Goal: Find specific page/section: Find specific page/section

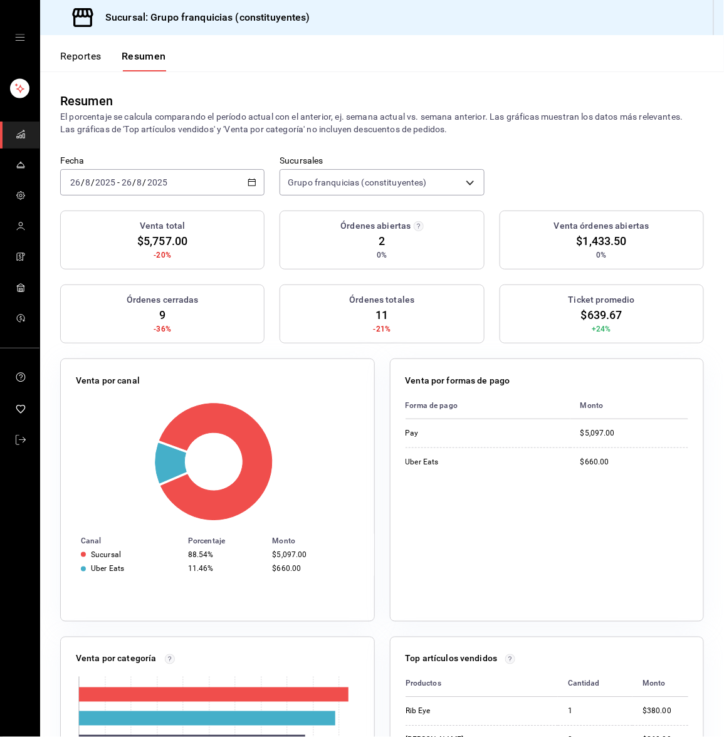
click at [108, 187] on div "[DATE] [DATE] - [DATE] [DATE]" at bounding box center [162, 182] width 204 height 26
click at [100, 207] on li "Hoy" at bounding box center [119, 220] width 117 height 28
click at [183, 183] on div "[DATE] [DATE] - [DATE] [DATE]" at bounding box center [162, 182] width 204 height 26
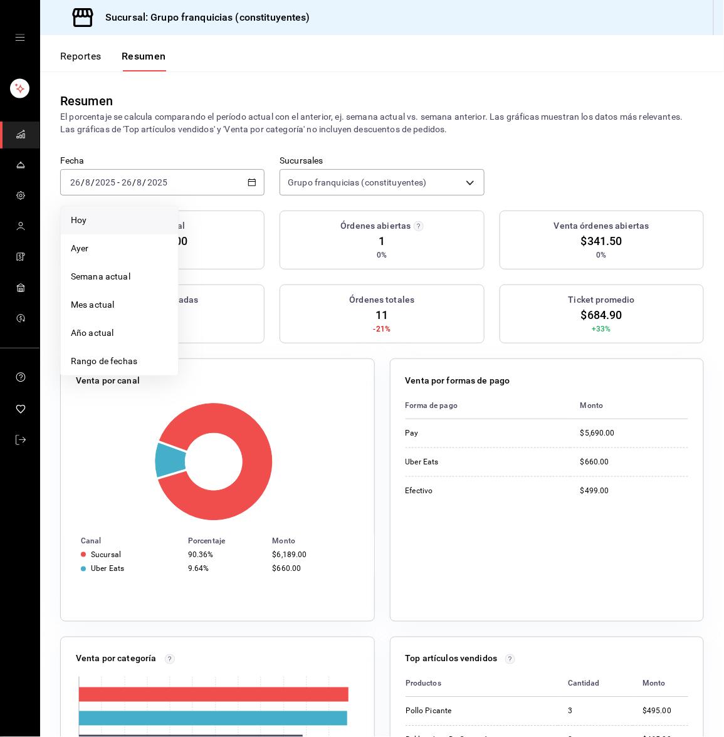
click at [141, 218] on span "Hoy" at bounding box center [119, 220] width 97 height 13
click at [181, 187] on div "[DATE] [DATE] - [DATE] [DATE]" at bounding box center [162, 182] width 204 height 26
click at [154, 214] on span "Hoy" at bounding box center [119, 220] width 97 height 13
click at [195, 170] on div "[DATE] [DATE] - [DATE] [DATE]" at bounding box center [162, 182] width 204 height 26
click at [128, 214] on span "Hoy" at bounding box center [119, 220] width 97 height 13
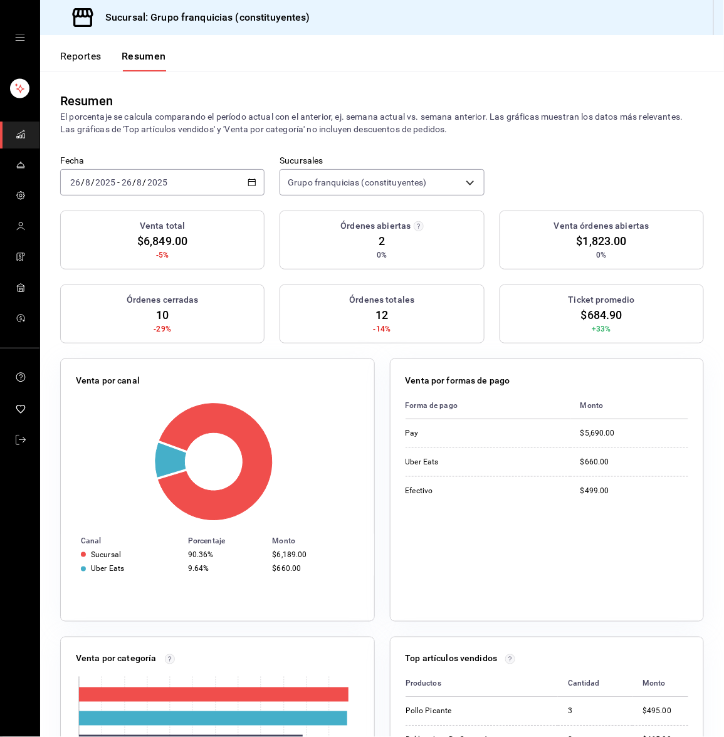
click at [186, 194] on div "[DATE] [DATE] - [DATE] [DATE]" at bounding box center [162, 182] width 204 height 26
click at [135, 219] on span "Hoy" at bounding box center [119, 220] width 97 height 13
click at [176, 169] on div "[DATE] [DATE] - [DATE] [DATE]" at bounding box center [162, 182] width 204 height 26
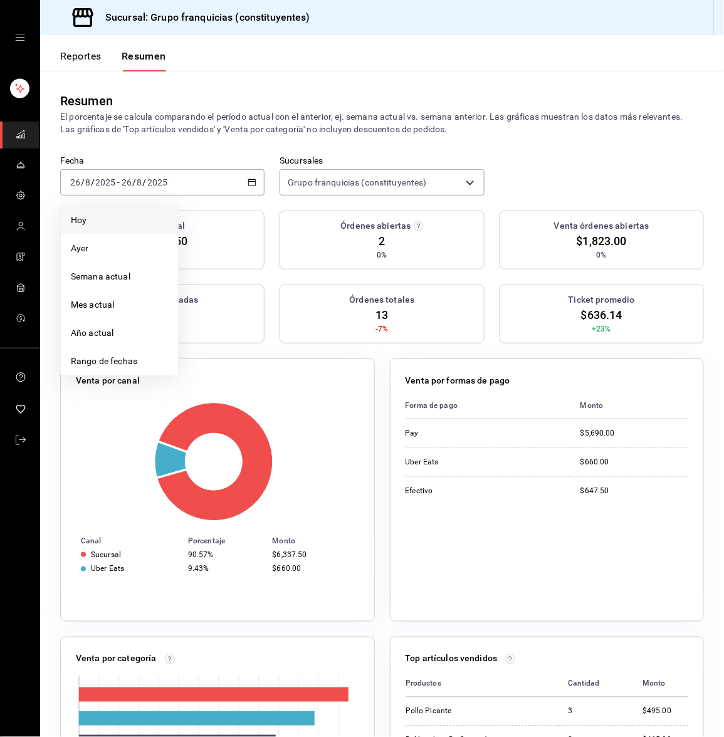
click at [122, 214] on span "Hoy" at bounding box center [119, 220] width 97 height 13
click at [111, 179] on input "2025" at bounding box center [105, 182] width 21 height 10
click at [111, 222] on span "Hoy" at bounding box center [119, 220] width 97 height 13
click at [107, 179] on input "2025" at bounding box center [105, 182] width 21 height 10
click at [93, 216] on span "Hoy" at bounding box center [119, 220] width 97 height 13
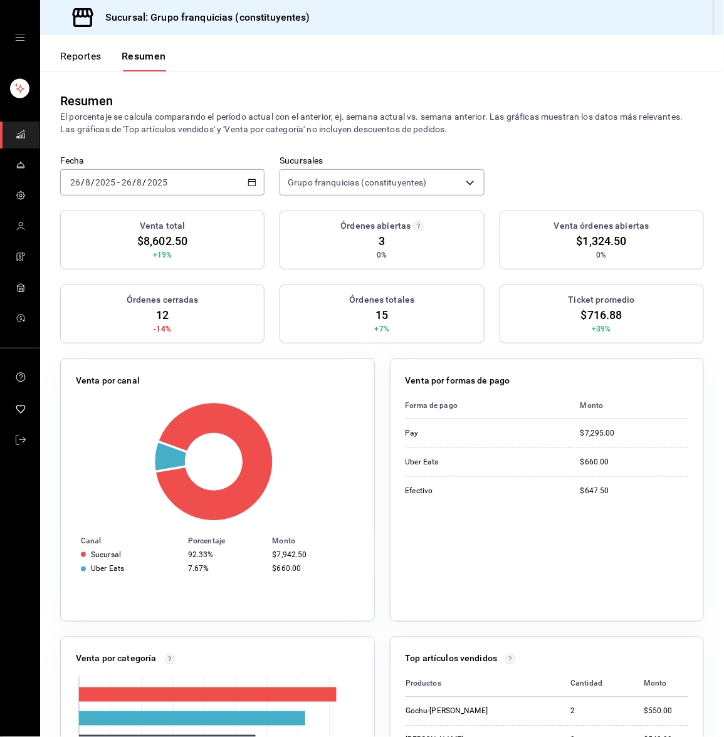
click at [140, 125] on p "El porcentaje se calcula comparando el período actual con el anterior, ej. sema…" at bounding box center [382, 122] width 644 height 25
click at [152, 181] on input "2025" at bounding box center [157, 182] width 21 height 10
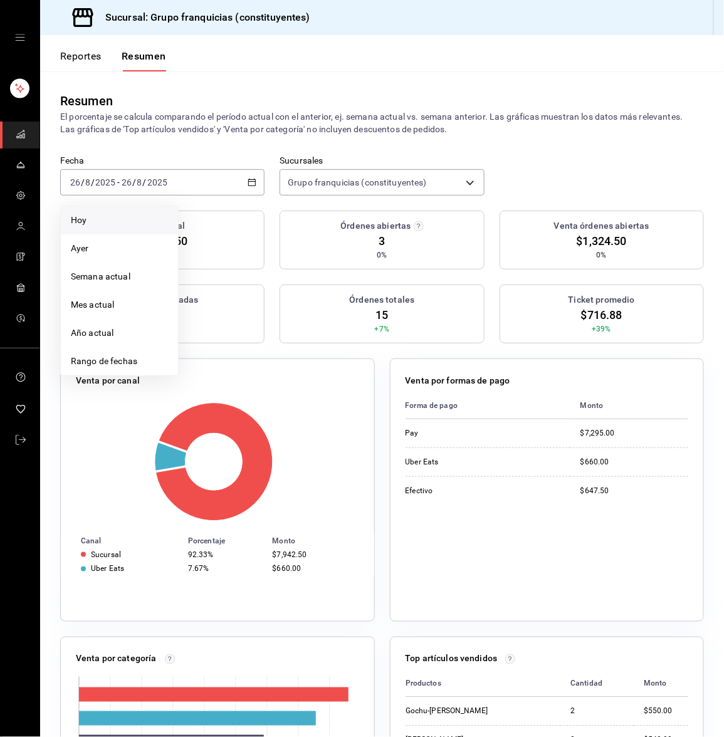
click at [146, 214] on span "Hoy" at bounding box center [119, 220] width 97 height 13
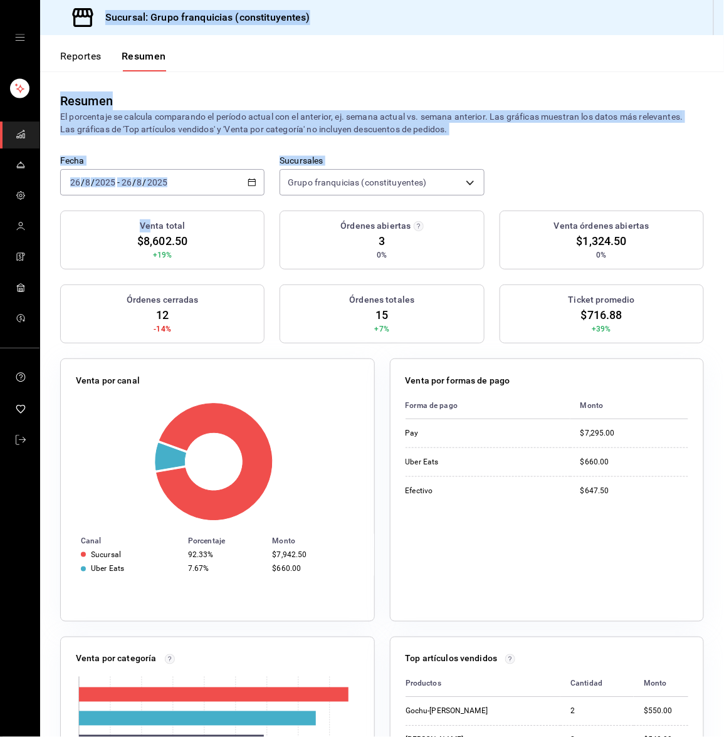
drag, startPoint x: 146, startPoint y: 213, endPoint x: -66, endPoint y: 424, distance: 299.2
click at [0, 424] on html "Sucursal: Grupo franquicias (constituyentes) Reportes Resumen Resumen El porcen…" at bounding box center [362, 368] width 724 height 737
click at [174, 177] on div "[DATE] [DATE] - [DATE] [DATE]" at bounding box center [162, 182] width 204 height 26
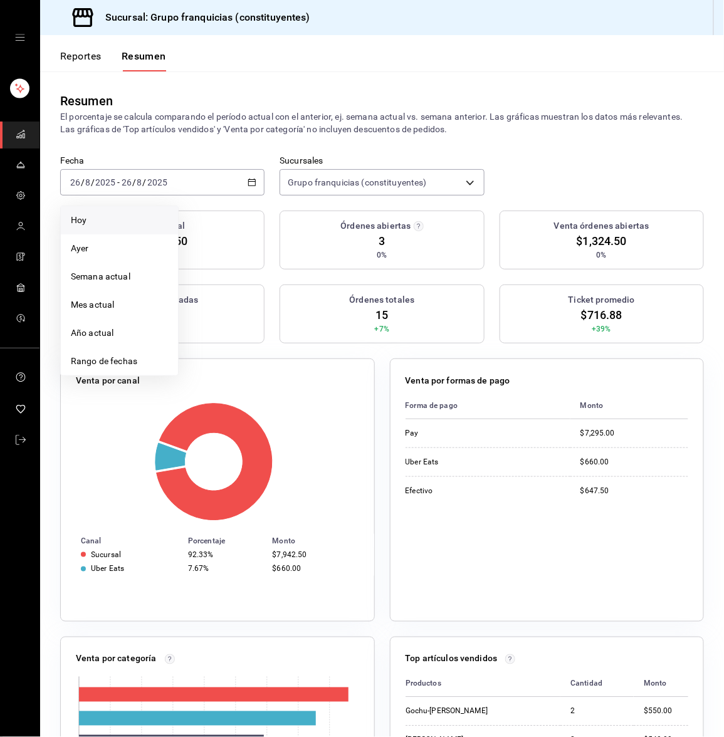
click at [128, 219] on span "Hoy" at bounding box center [119, 220] width 97 height 13
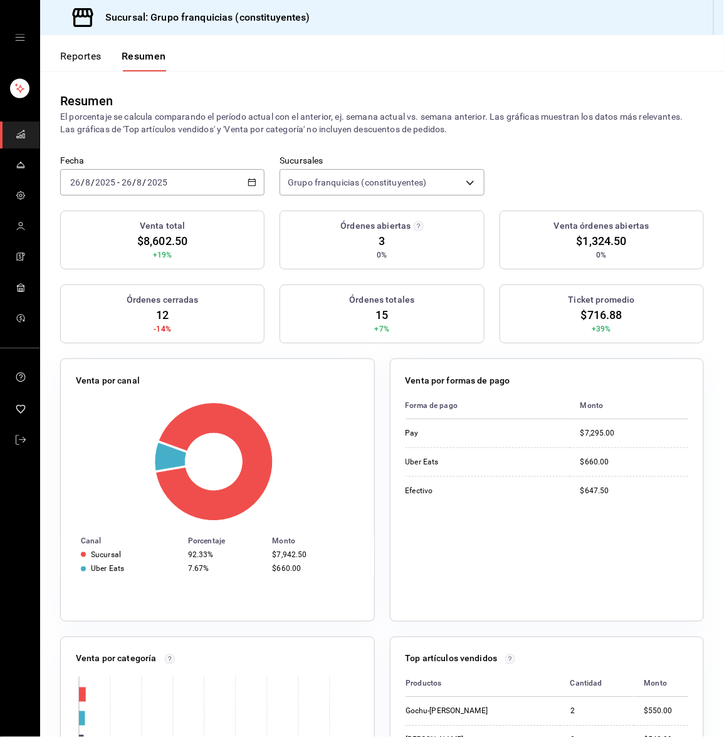
click at [179, 141] on div "Resumen El porcentaje se calcula comparando el período actual con el anterior, …" at bounding box center [382, 113] width 684 height 84
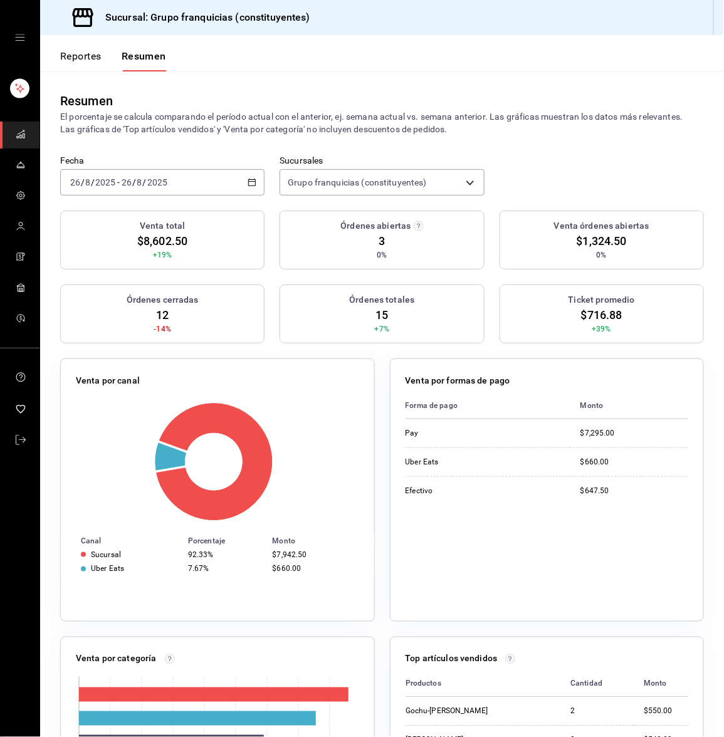
click at [213, 172] on div "[DATE] [DATE] - [DATE] [DATE]" at bounding box center [162, 182] width 204 height 26
click at [142, 219] on span "Hoy" at bounding box center [119, 220] width 97 height 13
click at [134, 182] on span "/" at bounding box center [134, 182] width 4 height 10
click at [138, 210] on li "Hoy" at bounding box center [119, 220] width 117 height 28
click at [178, 179] on div "[DATE] [DATE] - [DATE] [DATE]" at bounding box center [162, 182] width 204 height 26
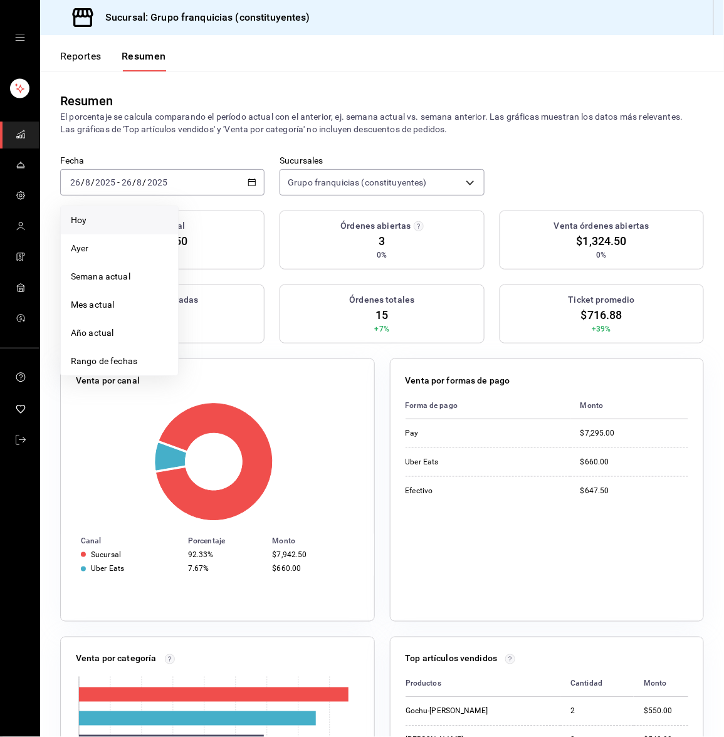
click at [122, 222] on span "Hoy" at bounding box center [119, 220] width 97 height 13
click at [170, 179] on div "[DATE] [DATE] - [DATE] [DATE]" at bounding box center [162, 182] width 204 height 26
click at [131, 214] on span "Hoy" at bounding box center [119, 220] width 97 height 13
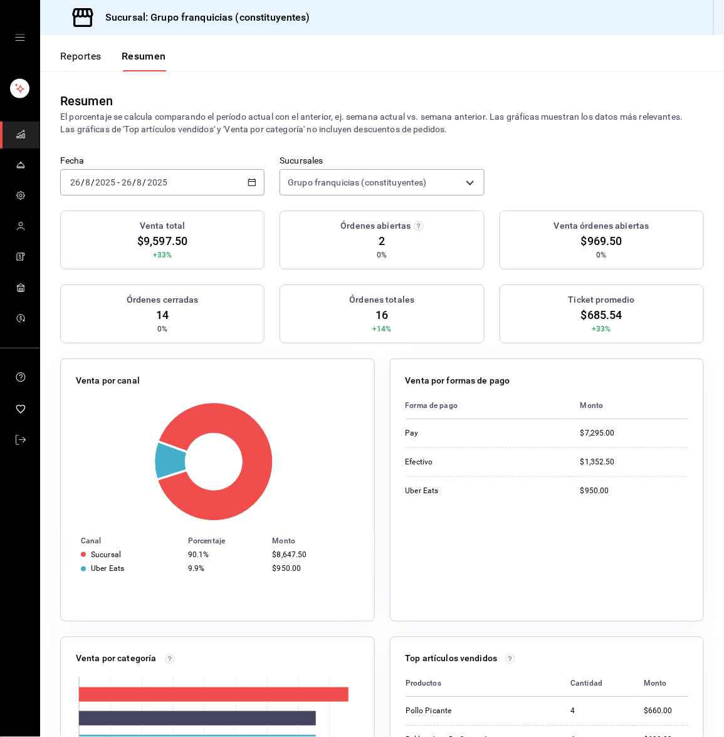
click at [172, 186] on div "[DATE] [DATE] - [DATE] [DATE]" at bounding box center [162, 182] width 204 height 26
click at [145, 217] on span "Hoy" at bounding box center [119, 220] width 97 height 13
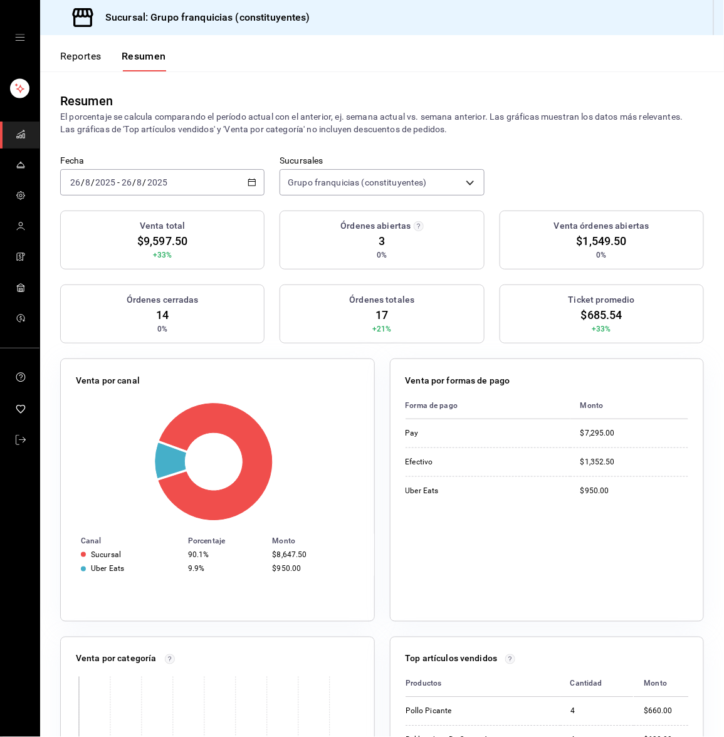
click at [206, 118] on p "El porcentaje se calcula comparando el período actual con el anterior, ej. sema…" at bounding box center [382, 122] width 644 height 25
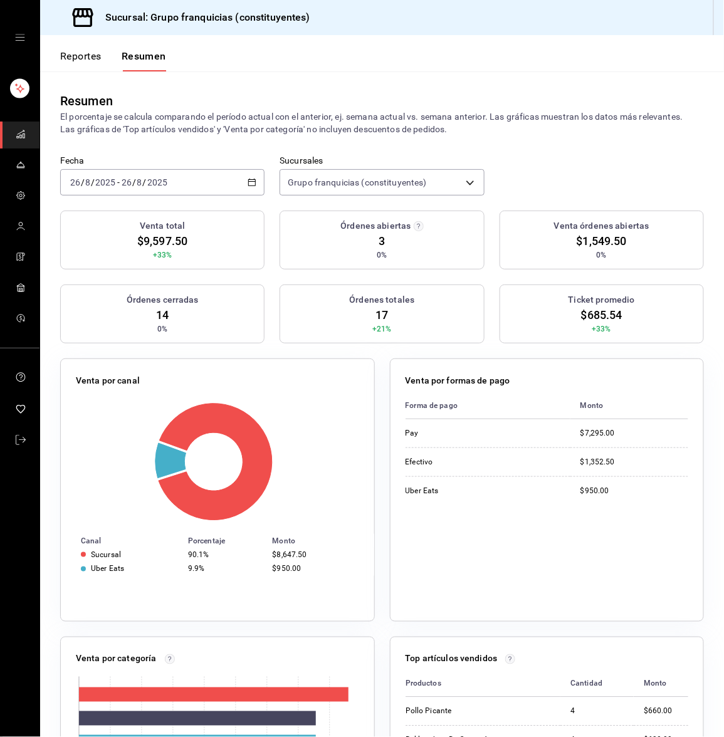
click at [216, 186] on div "[DATE] [DATE] - [DATE] [DATE]" at bounding box center [162, 182] width 204 height 26
click at [145, 212] on li "Hoy" at bounding box center [119, 220] width 117 height 28
click at [206, 172] on div "[DATE] [DATE] - [DATE] [DATE]" at bounding box center [162, 182] width 204 height 26
click at [123, 210] on li "Hoy" at bounding box center [119, 220] width 117 height 28
click at [120, 183] on div "[DATE] [DATE]" at bounding box center [144, 182] width 49 height 10
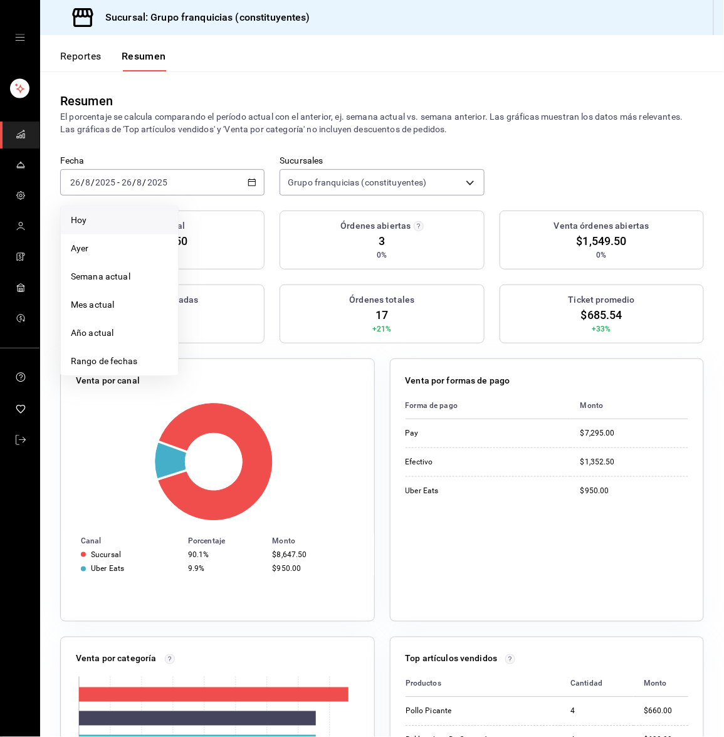
click at [107, 212] on li "Hoy" at bounding box center [119, 220] width 117 height 28
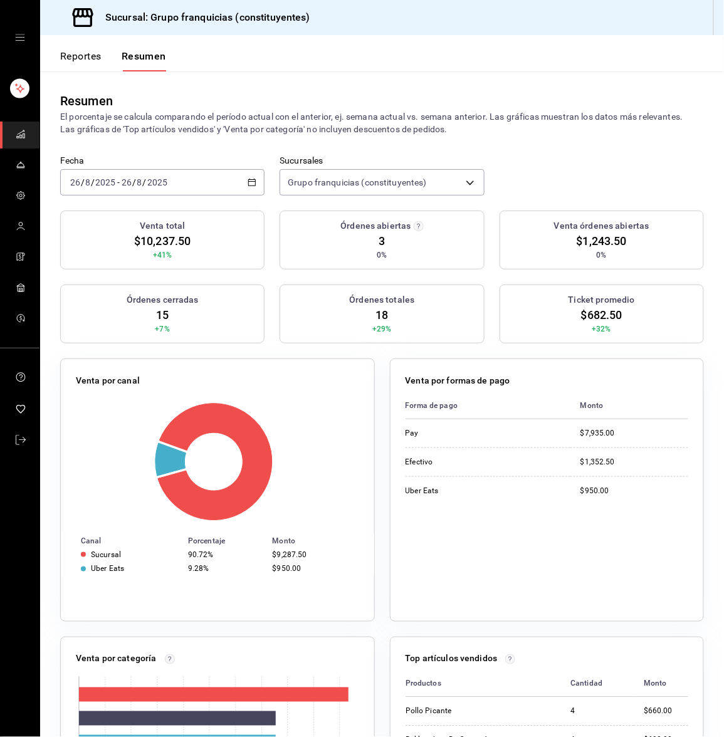
click at [132, 144] on div "Resumen El porcentaje se calcula comparando el período actual con el anterior, …" at bounding box center [382, 113] width 684 height 84
click at [104, 184] on input "2025" at bounding box center [105, 182] width 21 height 10
click at [77, 225] on span "Hoy" at bounding box center [119, 220] width 97 height 13
click at [152, 183] on input "2025" at bounding box center [157, 182] width 21 height 10
click at [119, 228] on li "Hoy" at bounding box center [119, 220] width 117 height 28
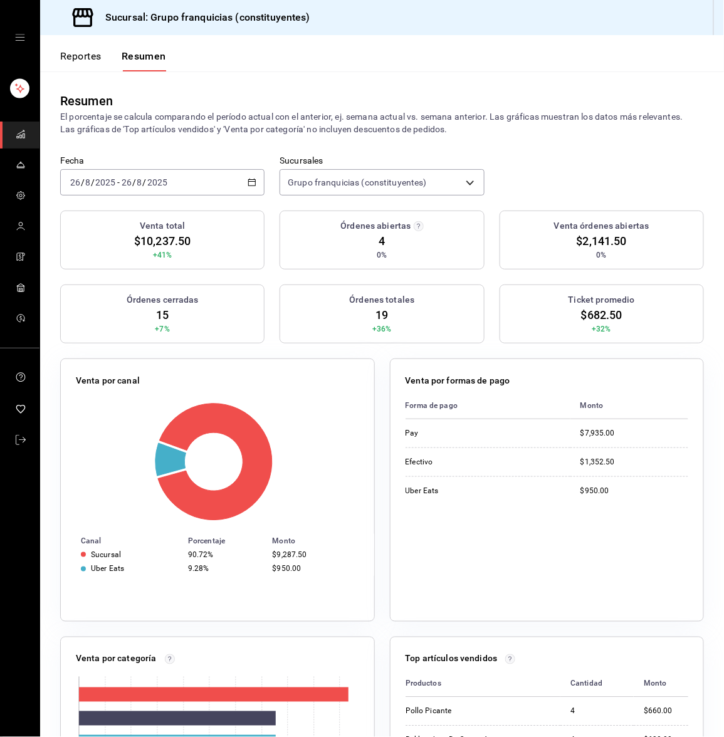
click at [196, 178] on div "[DATE] [DATE] - [DATE] [DATE]" at bounding box center [162, 182] width 204 height 26
click at [128, 214] on span "Hoy" at bounding box center [119, 220] width 97 height 13
click at [135, 189] on div "[DATE] [DATE] - [DATE] [DATE]" at bounding box center [162, 182] width 204 height 26
click at [115, 218] on span "Hoy" at bounding box center [119, 220] width 97 height 13
click at [130, 182] on input "26" at bounding box center [126, 182] width 11 height 10
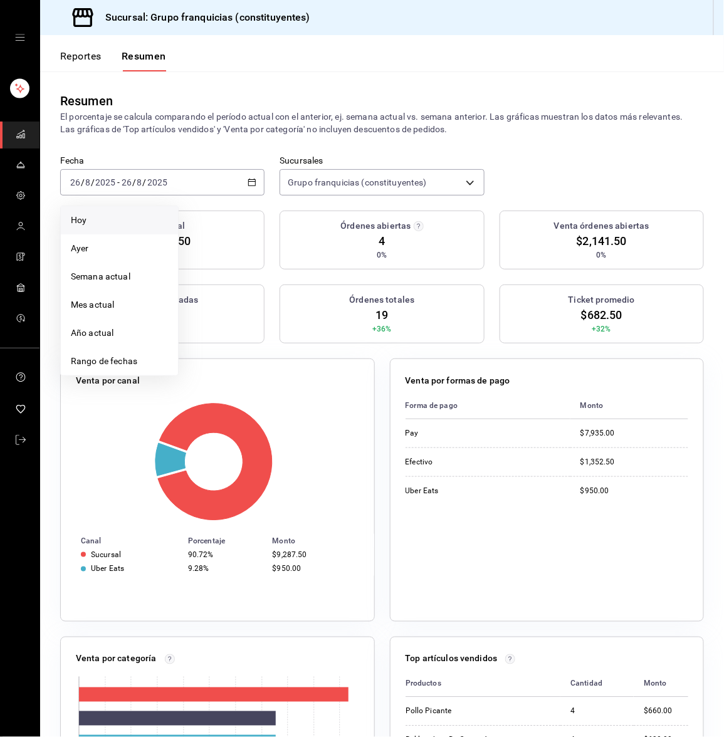
click at [119, 210] on li "Hoy" at bounding box center [119, 220] width 117 height 28
click at [119, 145] on div "Resumen El porcentaje se calcula comparando el período actual con el anterior, …" at bounding box center [382, 113] width 684 height 84
click at [216, 180] on div "[DATE] [DATE] - [DATE] [DATE]" at bounding box center [162, 182] width 204 height 26
click at [146, 214] on span "Hoy" at bounding box center [119, 220] width 97 height 13
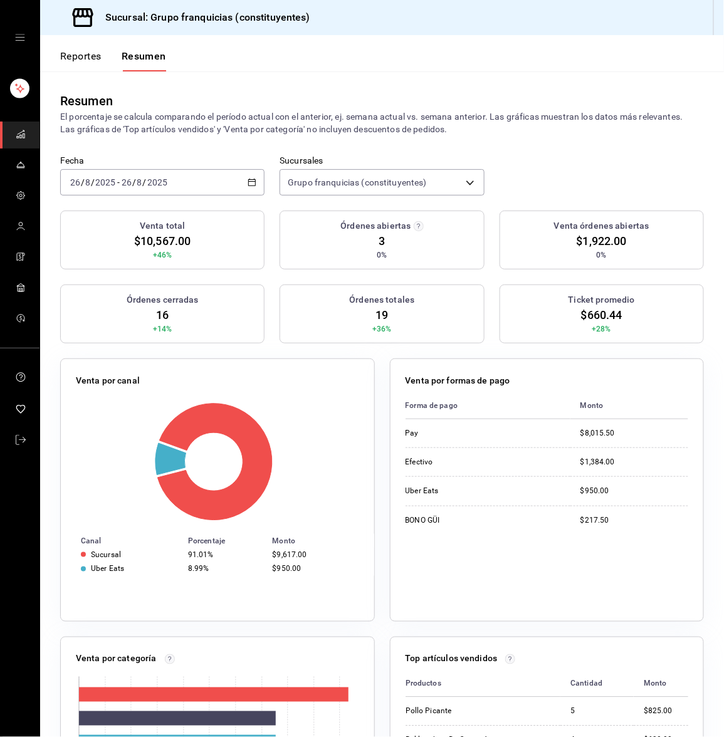
click at [138, 174] on div "[DATE] [DATE] - [DATE] [DATE]" at bounding box center [162, 182] width 204 height 26
click at [110, 216] on span "Hoy" at bounding box center [119, 220] width 97 height 13
click at [75, 56] on button "Reportes" at bounding box center [80, 60] width 41 height 21
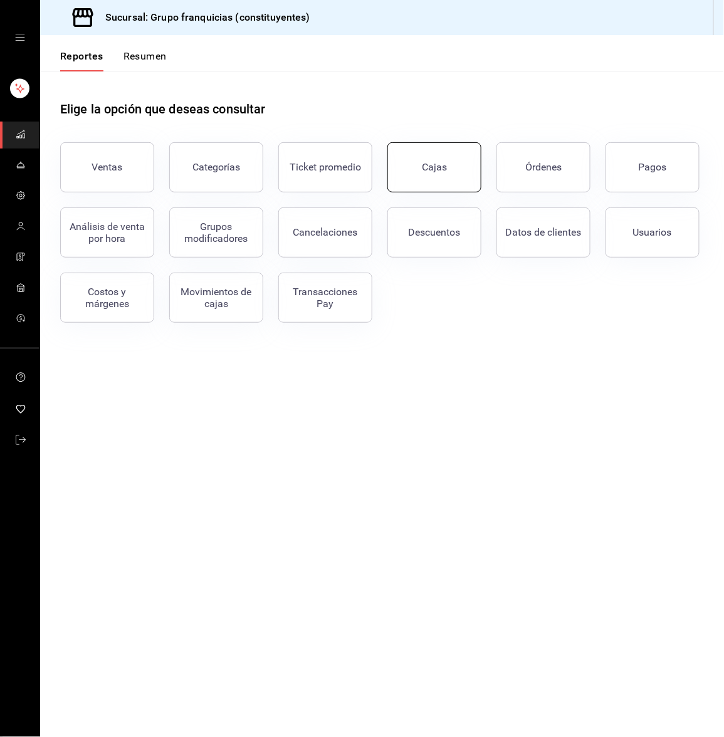
click at [441, 183] on button "Cajas" at bounding box center [434, 167] width 94 height 50
